Goal: Find specific page/section: Find specific page/section

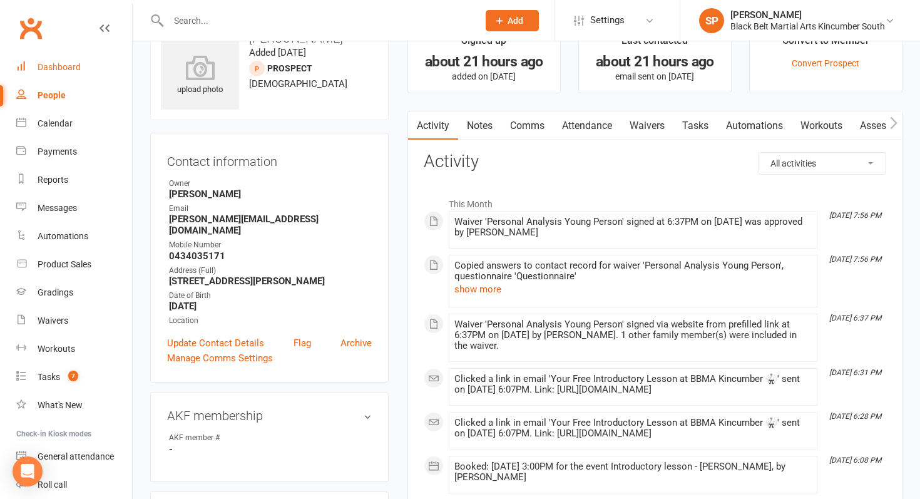
click at [74, 58] on link "Dashboard" at bounding box center [74, 67] width 116 height 28
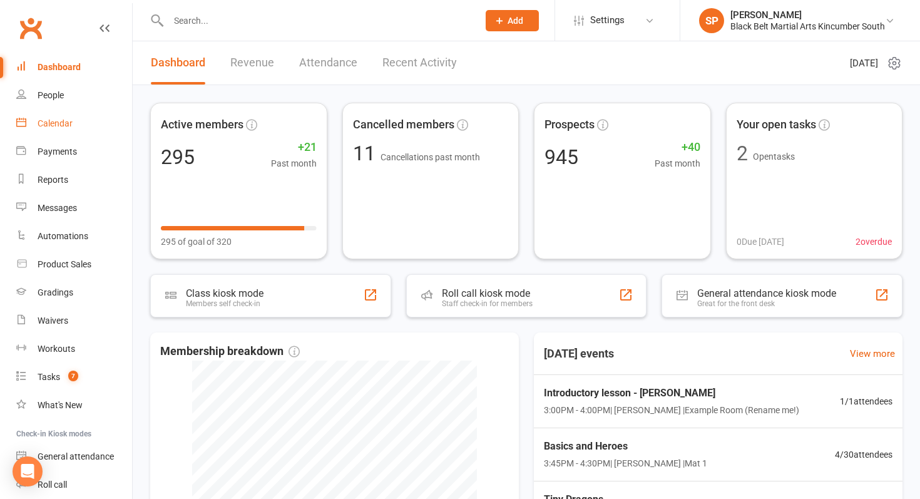
click at [78, 118] on link "Calendar" at bounding box center [74, 124] width 116 height 28
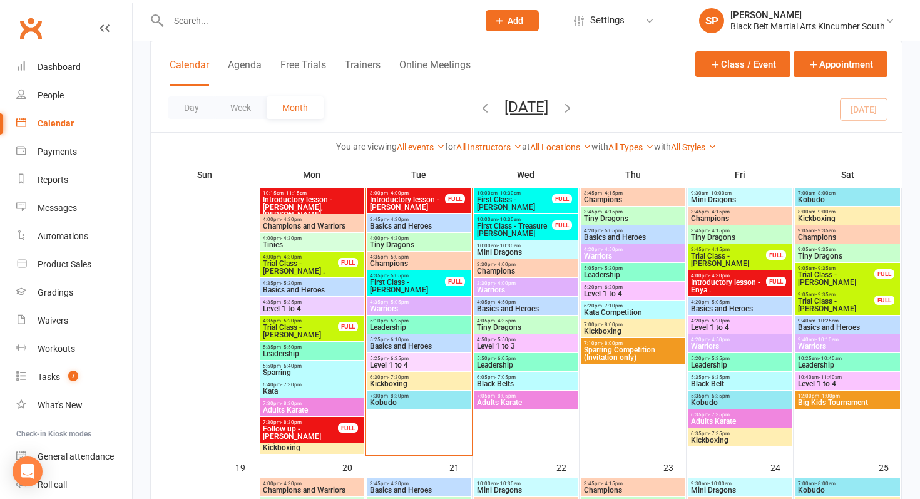
scroll to position [494, 0]
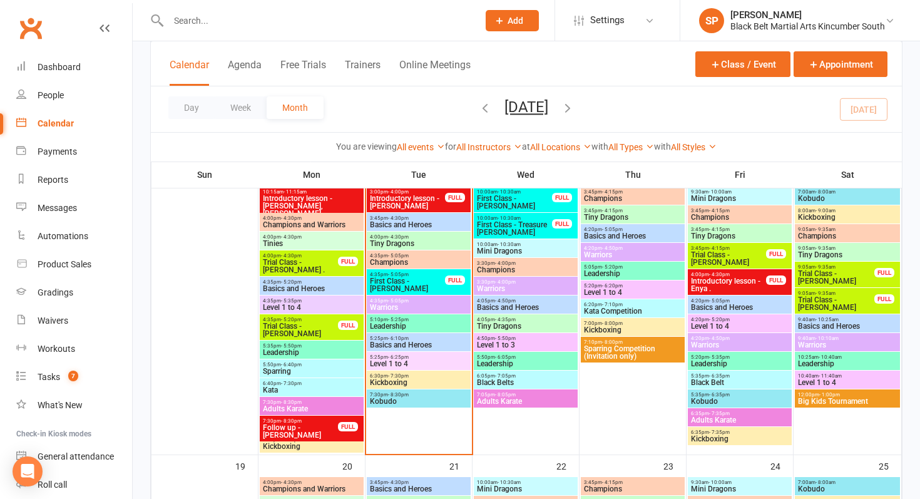
click at [282, 24] on input "text" at bounding box center [317, 21] width 305 height 18
click at [284, 33] on div at bounding box center [309, 20] width 319 height 41
click at [268, 19] on input "text" at bounding box center [317, 21] width 305 height 18
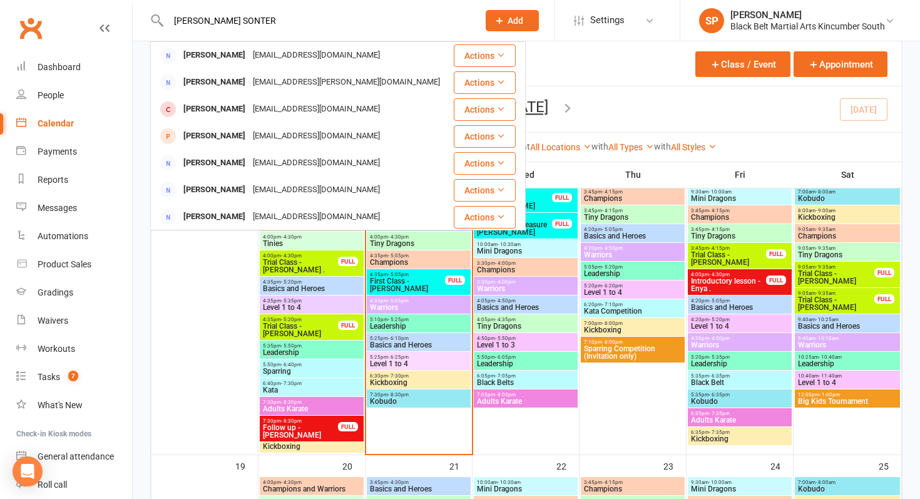
type input "[PERSON_NAME] SONTER"
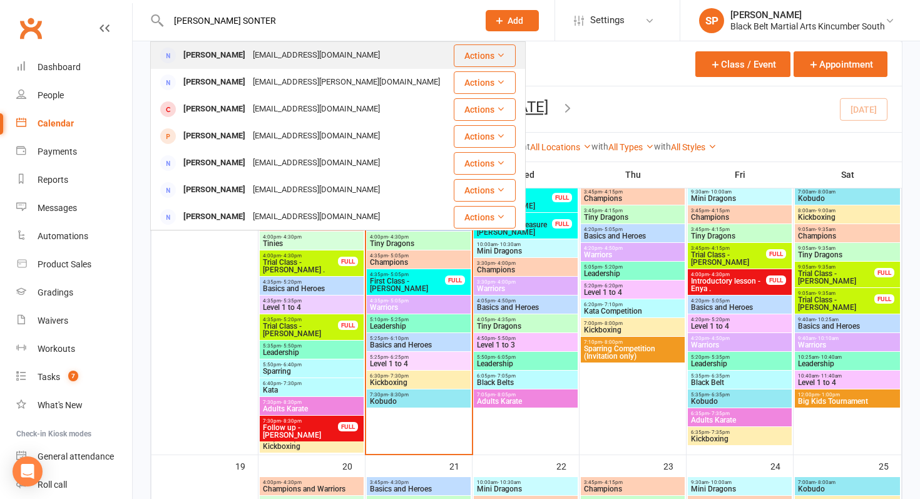
click at [268, 47] on div "[EMAIL_ADDRESS][DOMAIN_NAME]" at bounding box center [316, 55] width 135 height 18
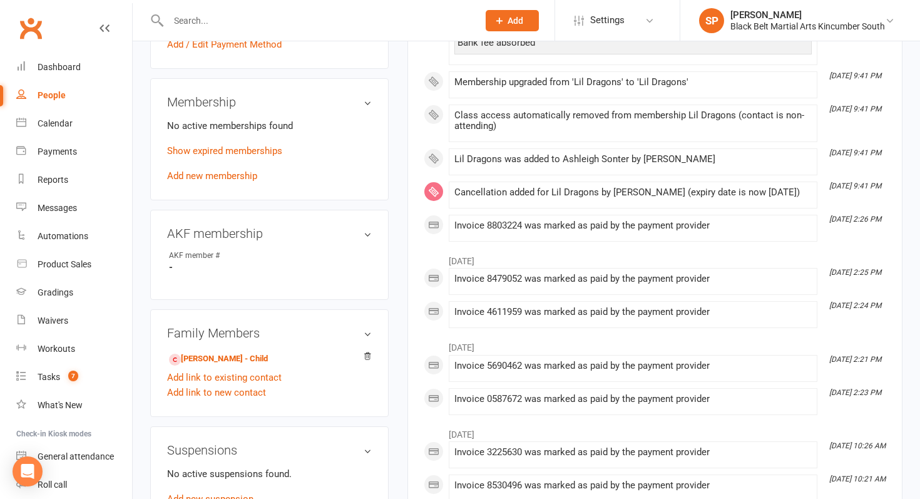
scroll to position [448, 0]
click at [243, 355] on link "[PERSON_NAME] - Child" at bounding box center [218, 358] width 99 height 13
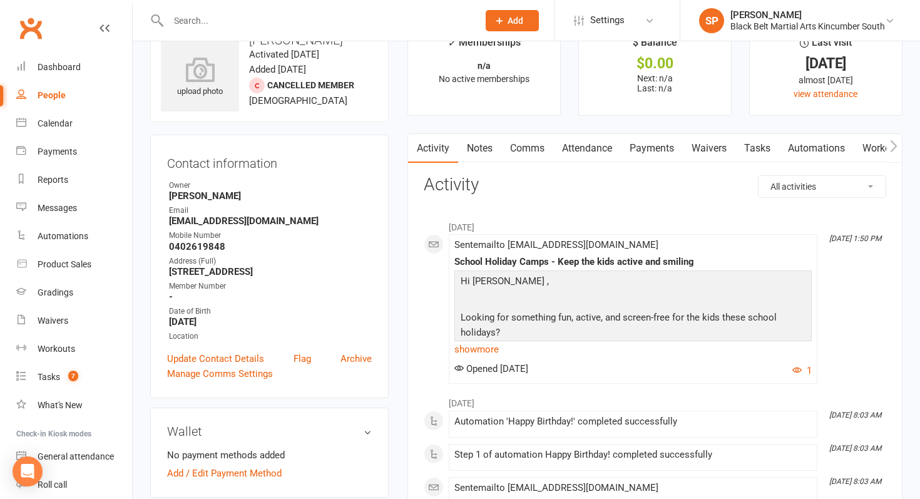
scroll to position [38, 0]
click at [46, 131] on link "Calendar" at bounding box center [74, 124] width 116 height 28
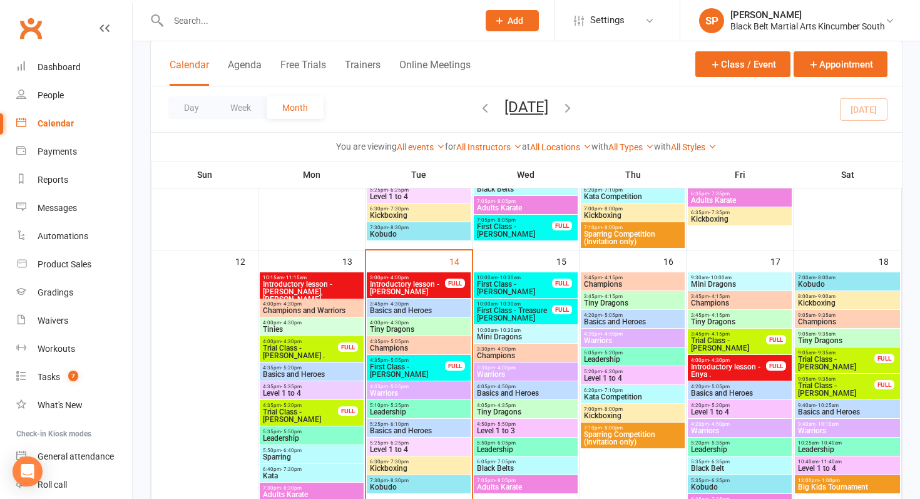
scroll to position [415, 0]
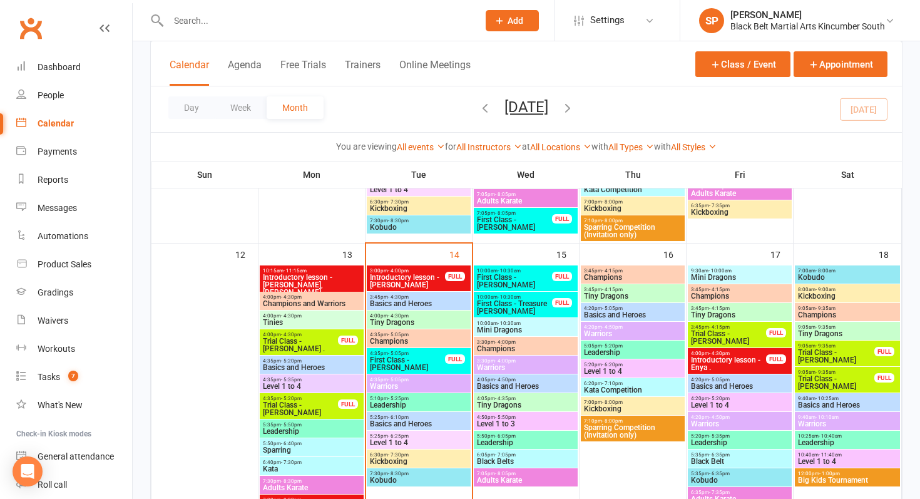
click at [393, 354] on span "- 5:05pm" at bounding box center [398, 353] width 21 height 6
